Goal: Navigation & Orientation: Find specific page/section

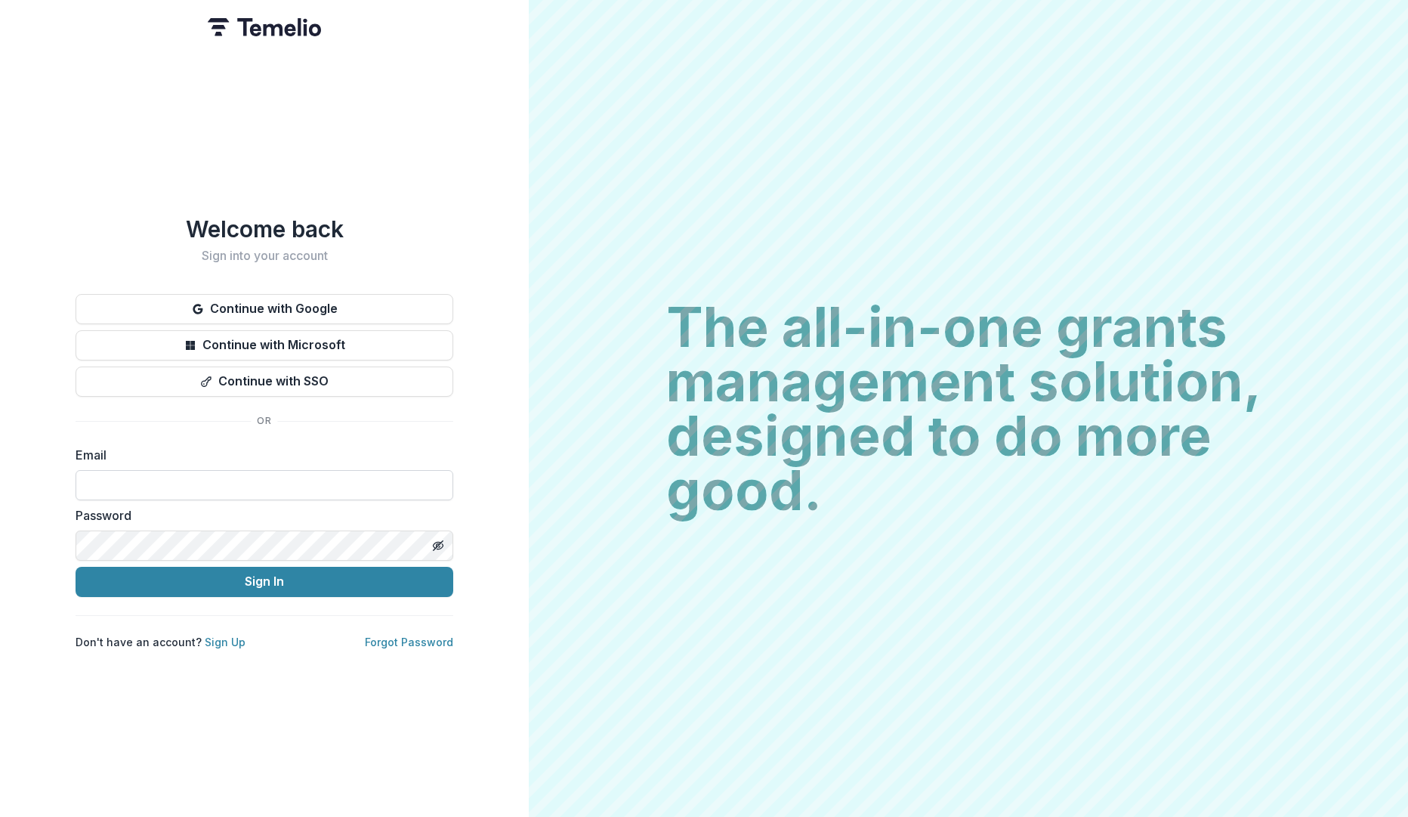
drag, startPoint x: 0, startPoint y: 0, endPoint x: 173, endPoint y: 474, distance: 505.0
click at [173, 474] on input at bounding box center [265, 485] width 378 height 30
click at [278, 311] on button "Continue with Google" at bounding box center [265, 309] width 378 height 30
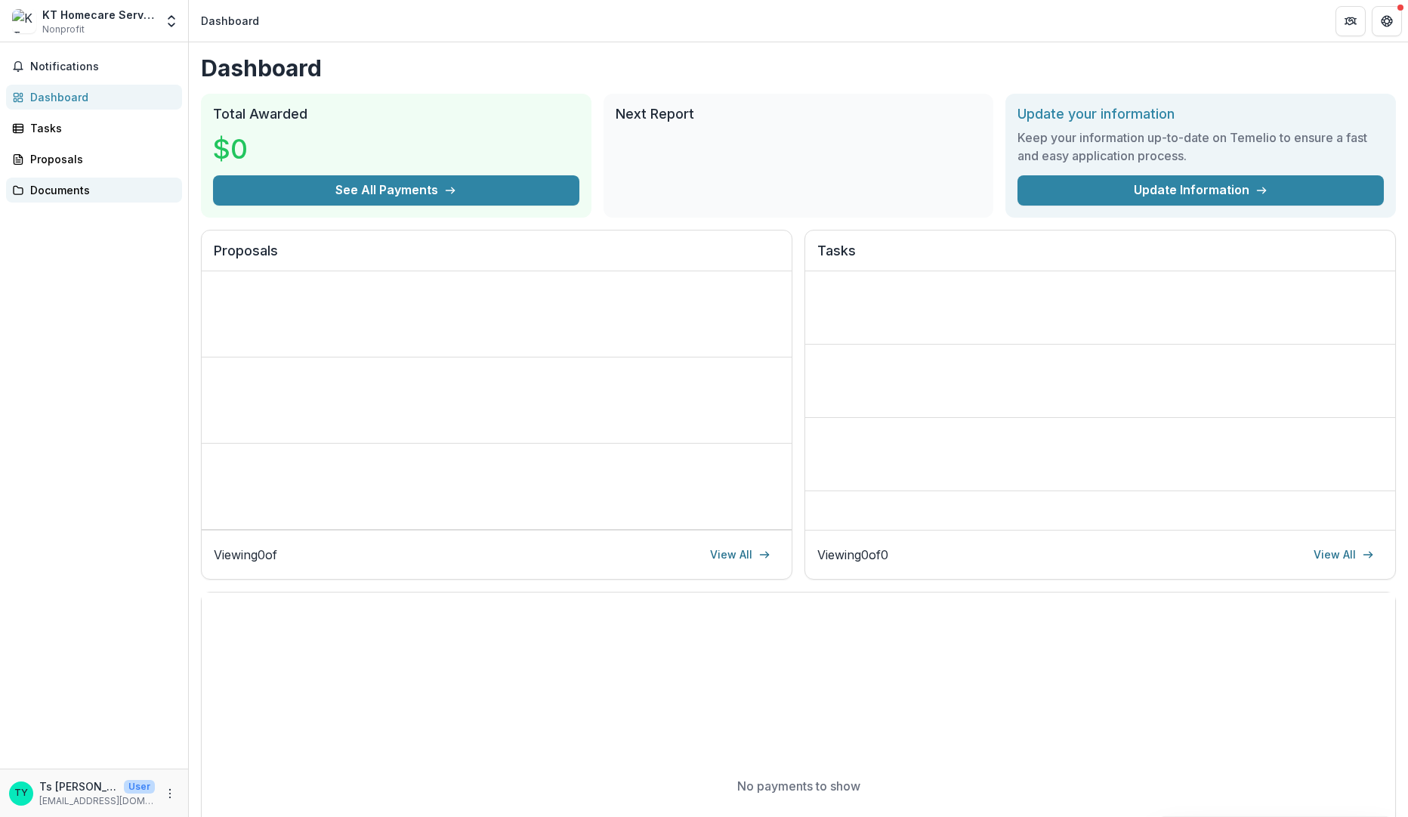
click at [76, 184] on div "Documents" at bounding box center [100, 190] width 140 height 16
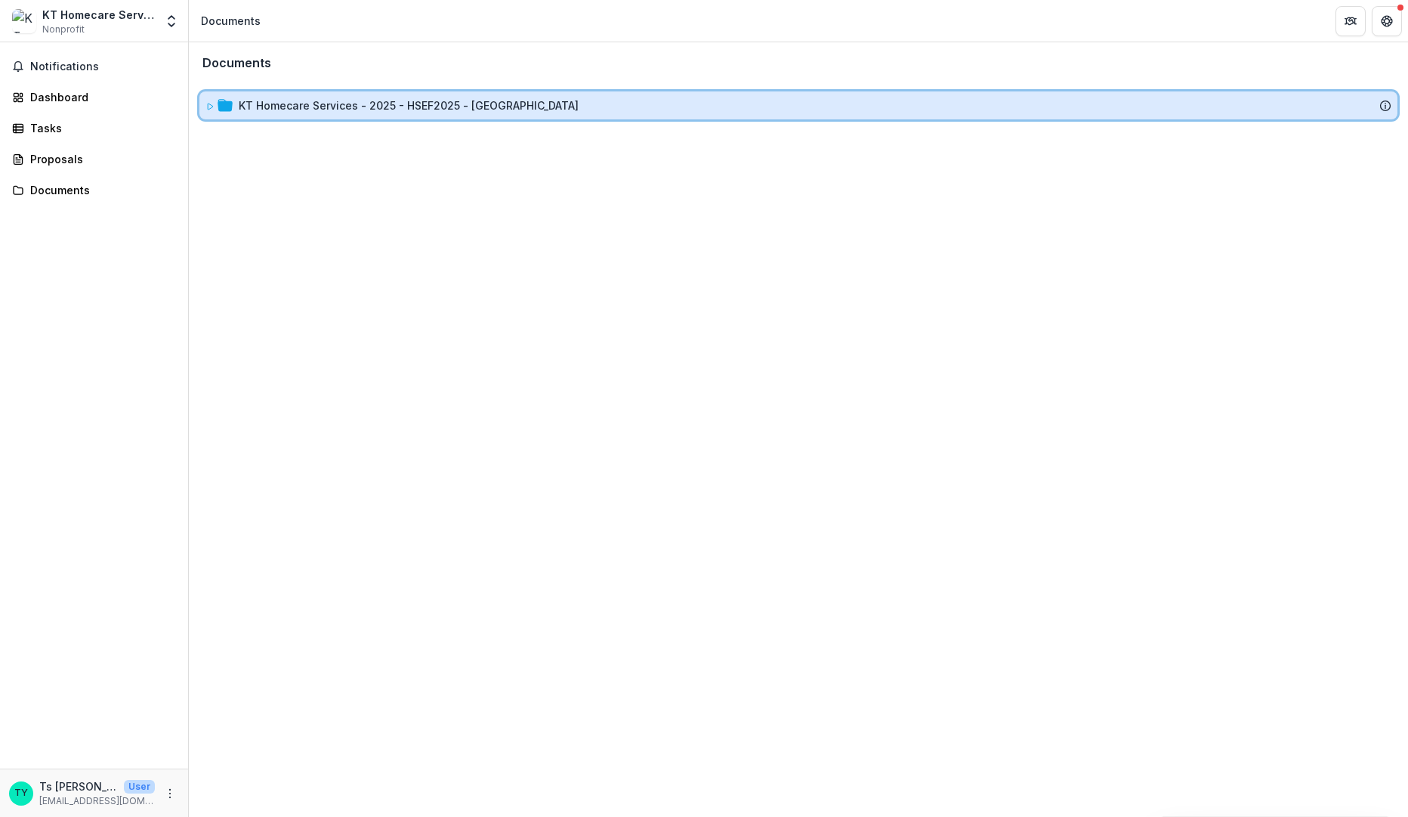
click at [209, 102] on icon at bounding box center [210, 106] width 9 height 9
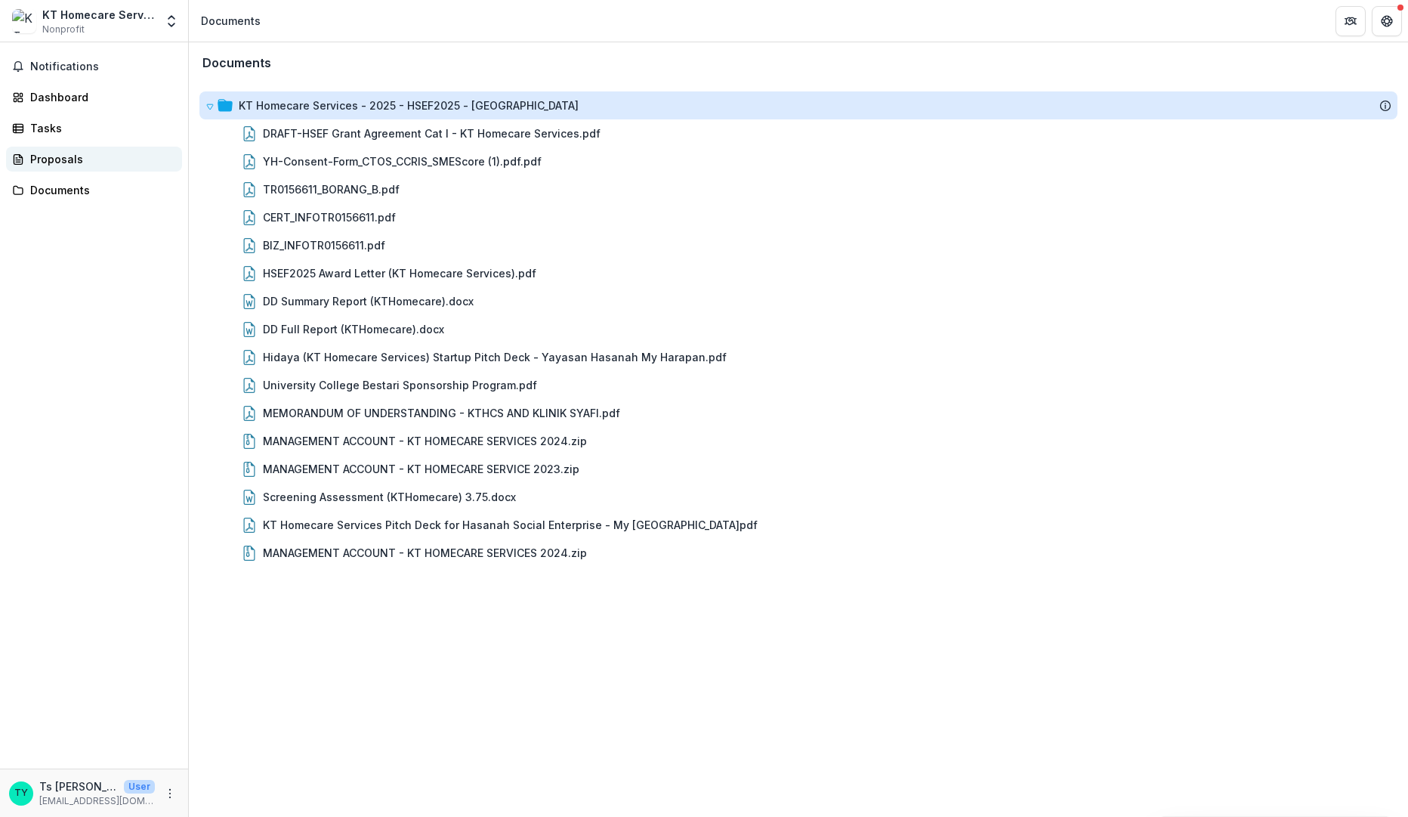
click at [69, 163] on div "Proposals" at bounding box center [100, 159] width 140 height 16
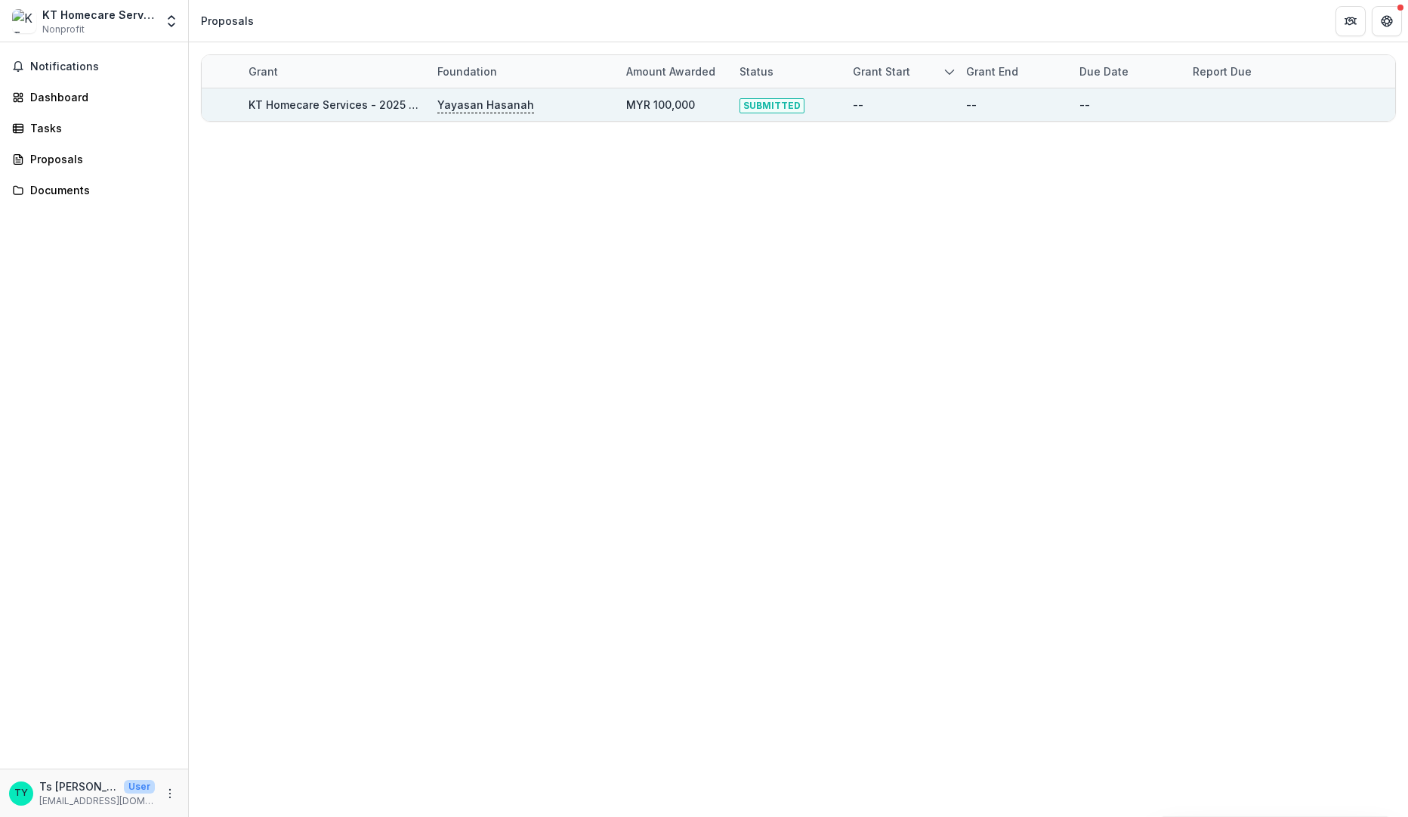
click at [326, 100] on link "KT Homecare Services - 2025 - HSEF2025 - MyHarapan" at bounding box center [419, 104] width 340 height 13
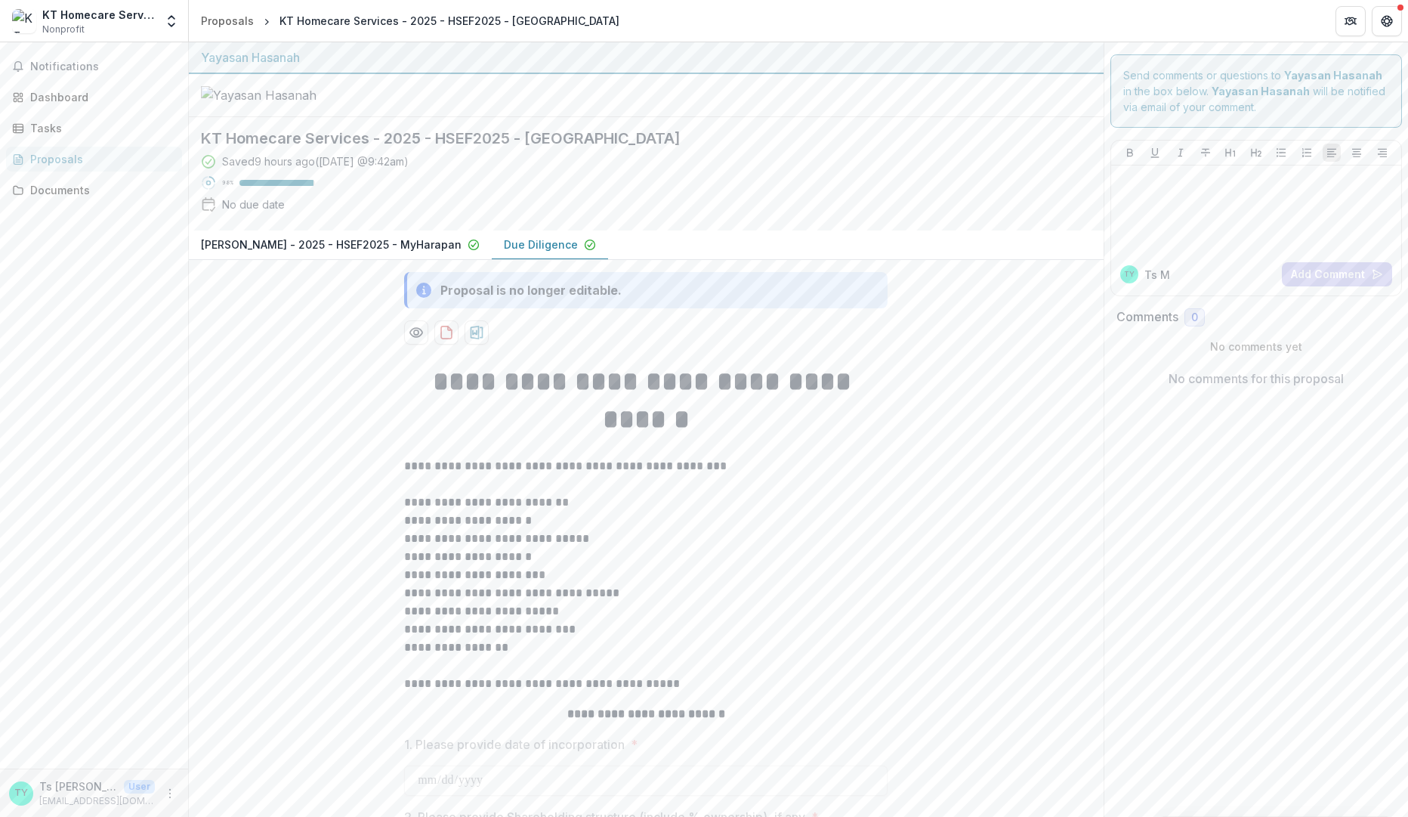
click at [462, 252] on p "Muhammad Akasyah Bin Zainal Abidin - 2025 - HSEF2025 - MyHarapan" at bounding box center [331, 244] width 261 height 16
click at [578, 252] on p "Due Diligence" at bounding box center [541, 244] width 74 height 16
click at [453, 252] on p "Muhammad Akasyah Bin Zainal Abidin - 2025 - HSEF2025 - MyHarapan" at bounding box center [331, 244] width 261 height 16
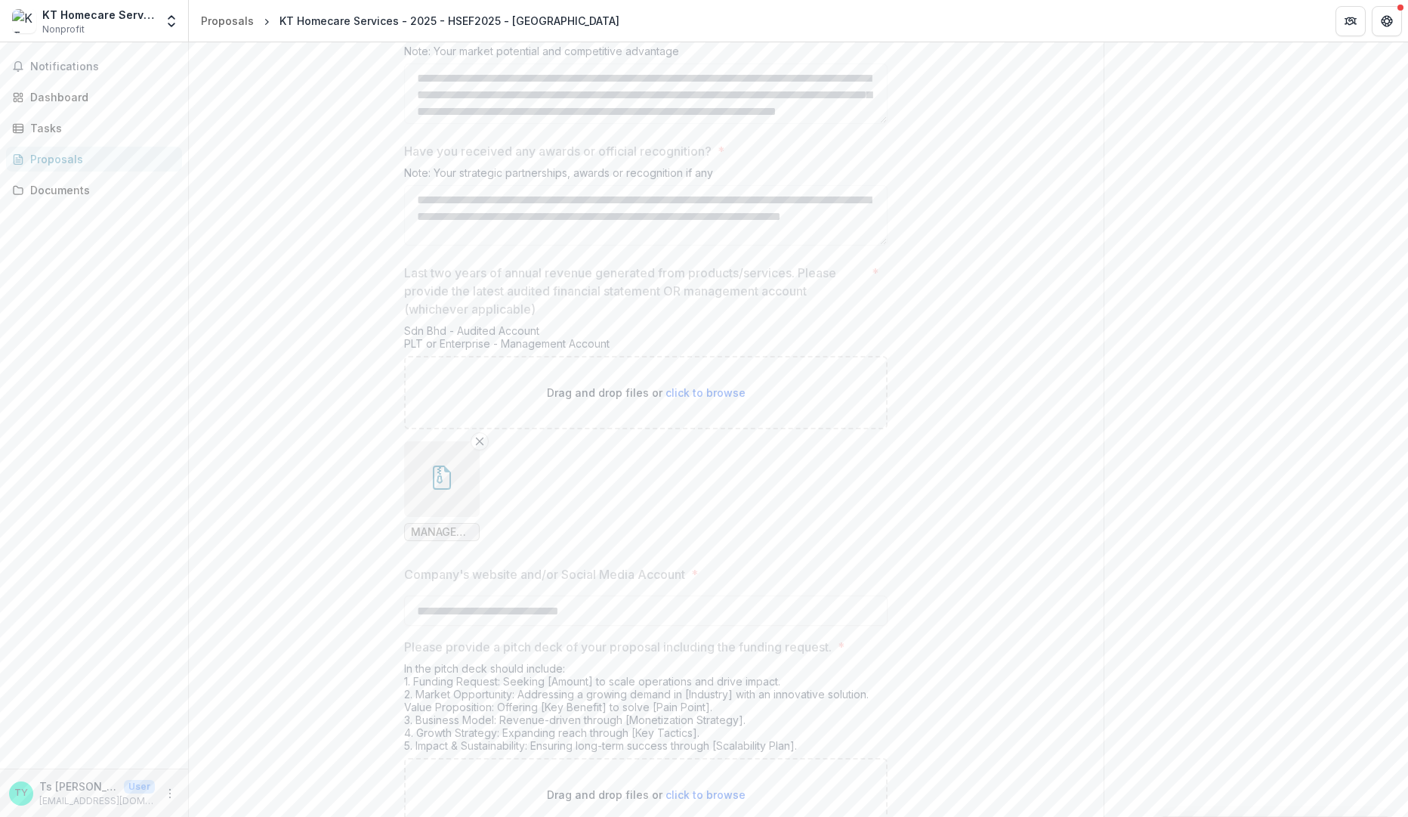
scroll to position [2796, 0]
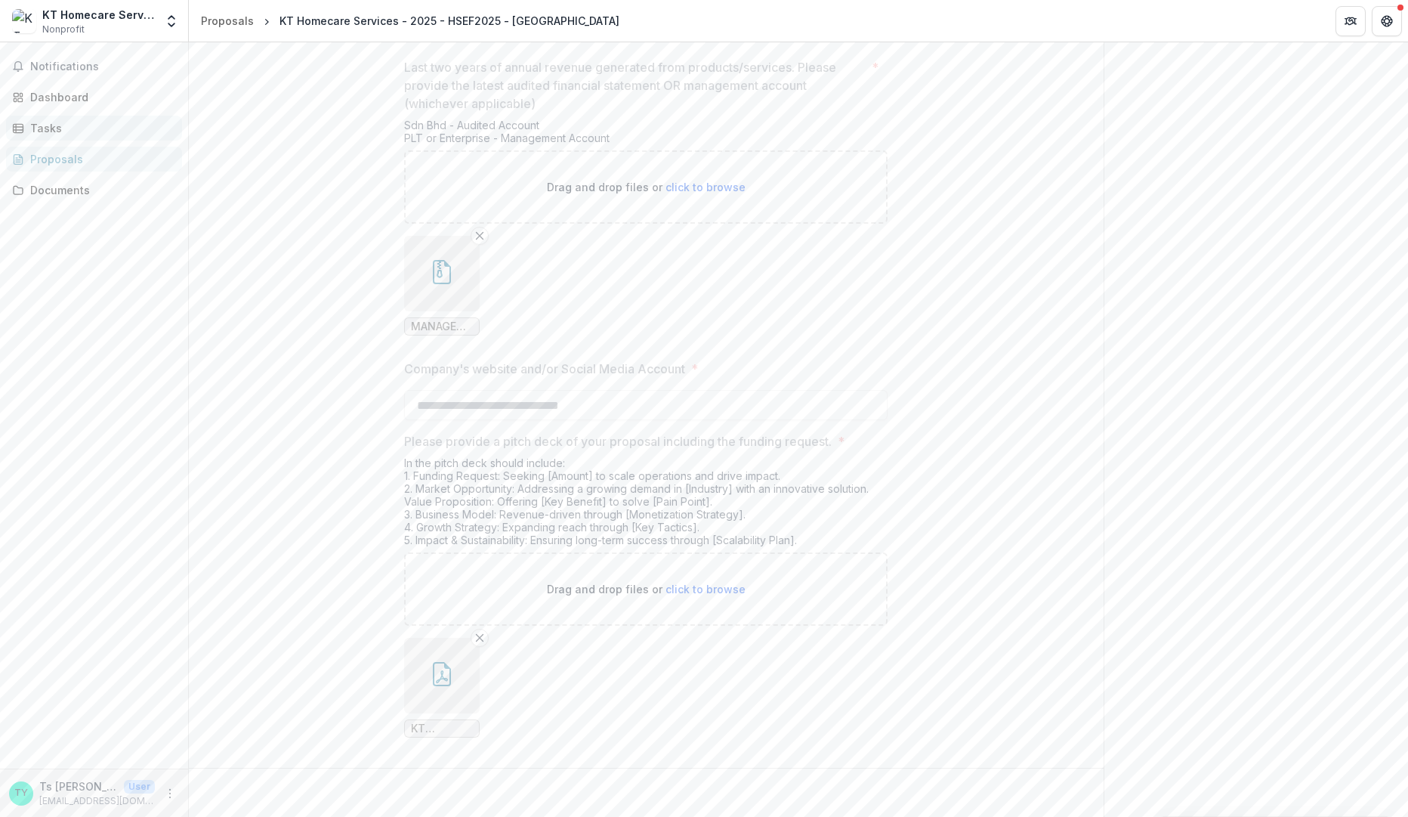
click at [61, 132] on div "Tasks" at bounding box center [100, 128] width 140 height 16
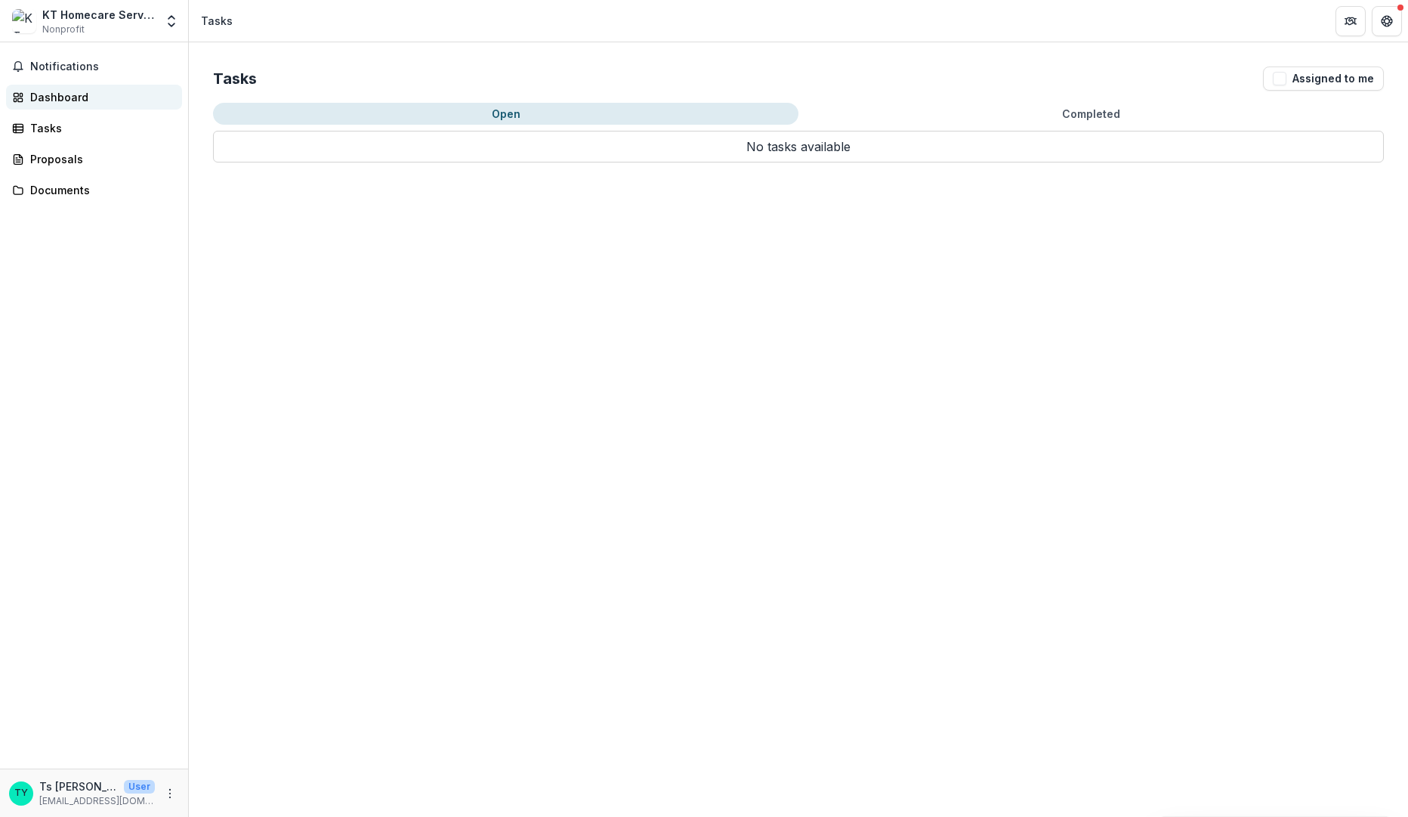
click at [77, 104] on div "Dashboard" at bounding box center [100, 97] width 140 height 16
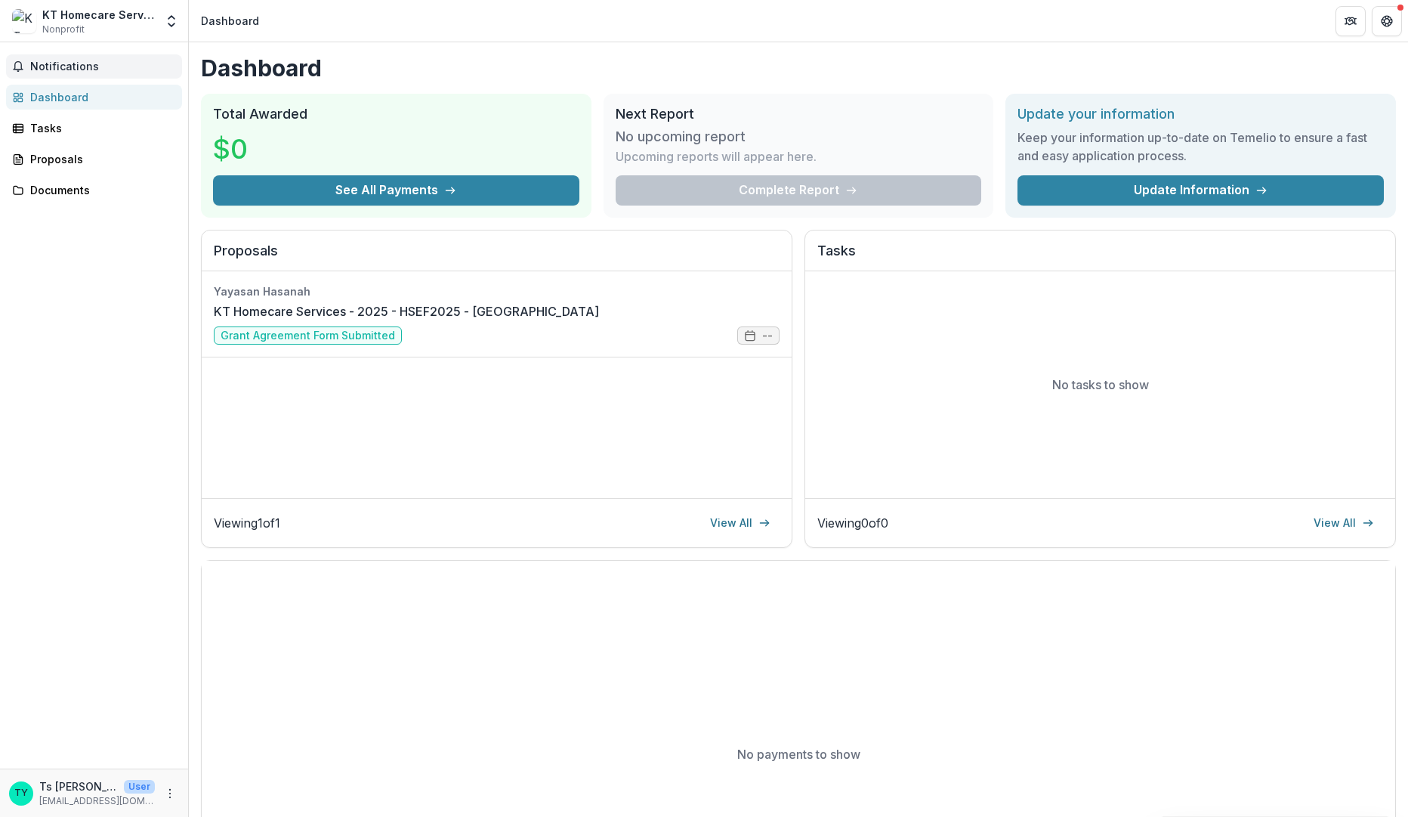
click at [83, 67] on span "Notifications" at bounding box center [103, 66] width 146 height 13
click at [79, 190] on div "Documents" at bounding box center [100, 190] width 140 height 16
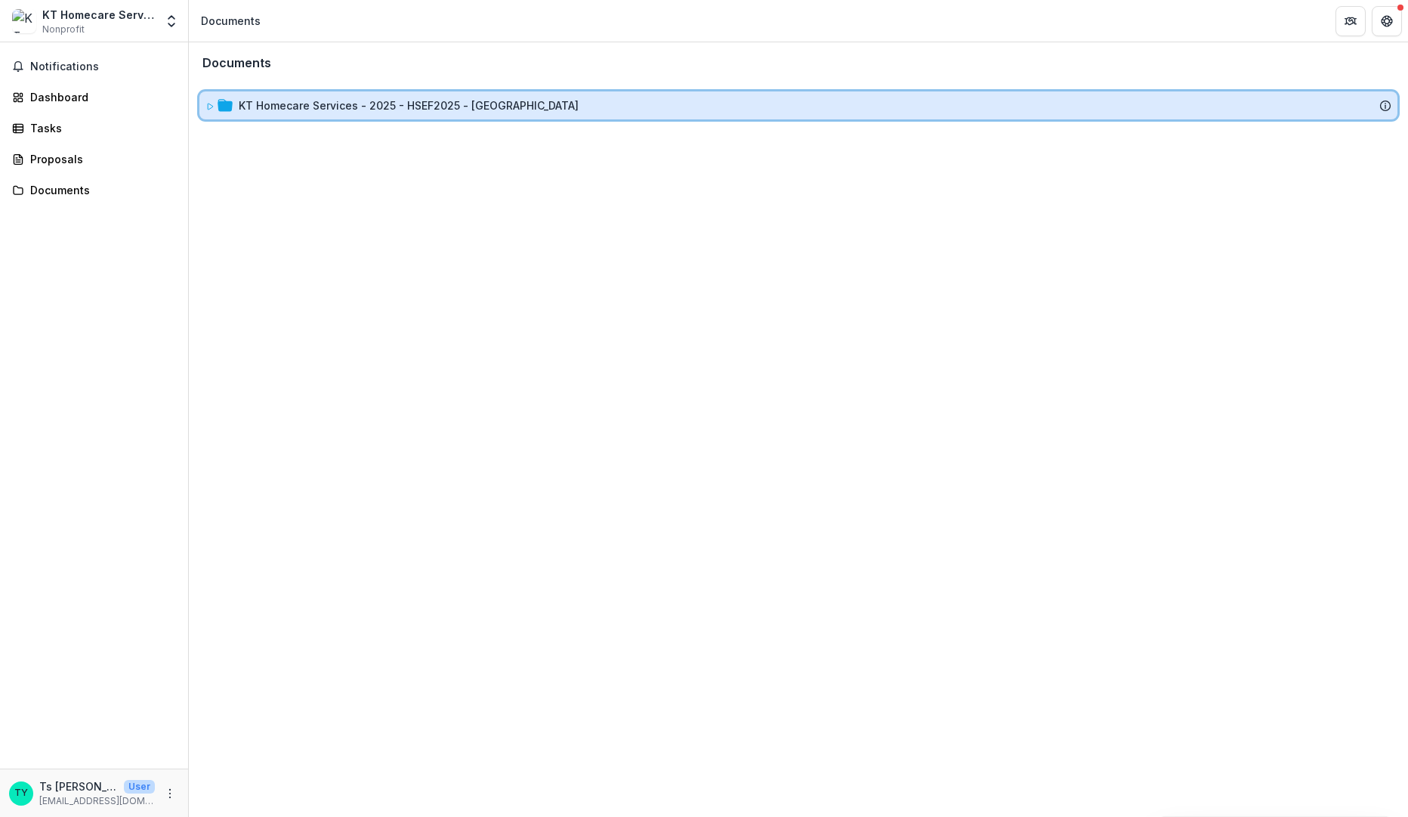
click at [204, 107] on div "KT Homecare Services - 2025 - HSEF2025 - MyHarapan" at bounding box center [798, 105] width 1198 height 28
